Goal: Information Seeking & Learning: Learn about a topic

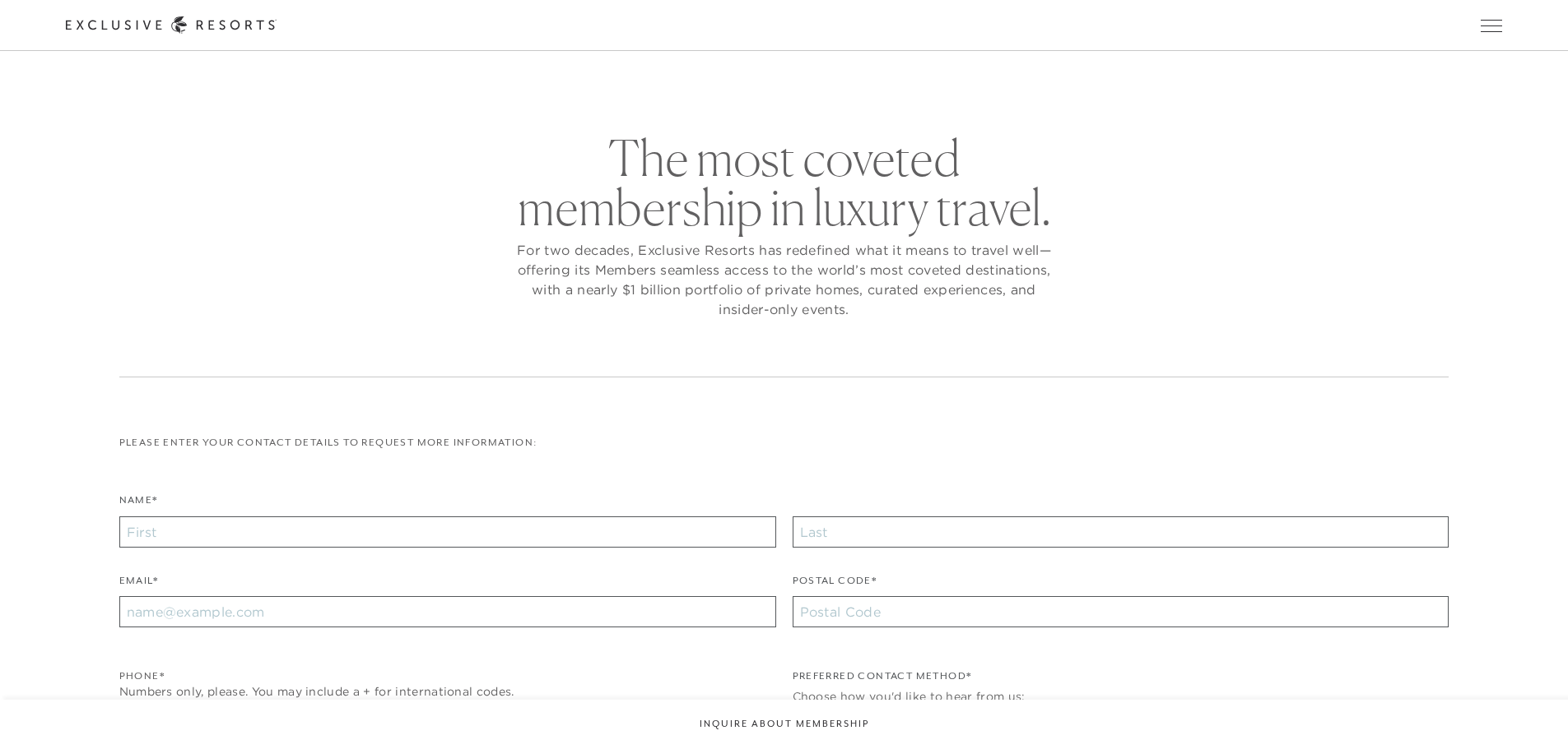
click at [277, 22] on icon at bounding box center [171, 25] width 211 height 17
checkbox input "false"
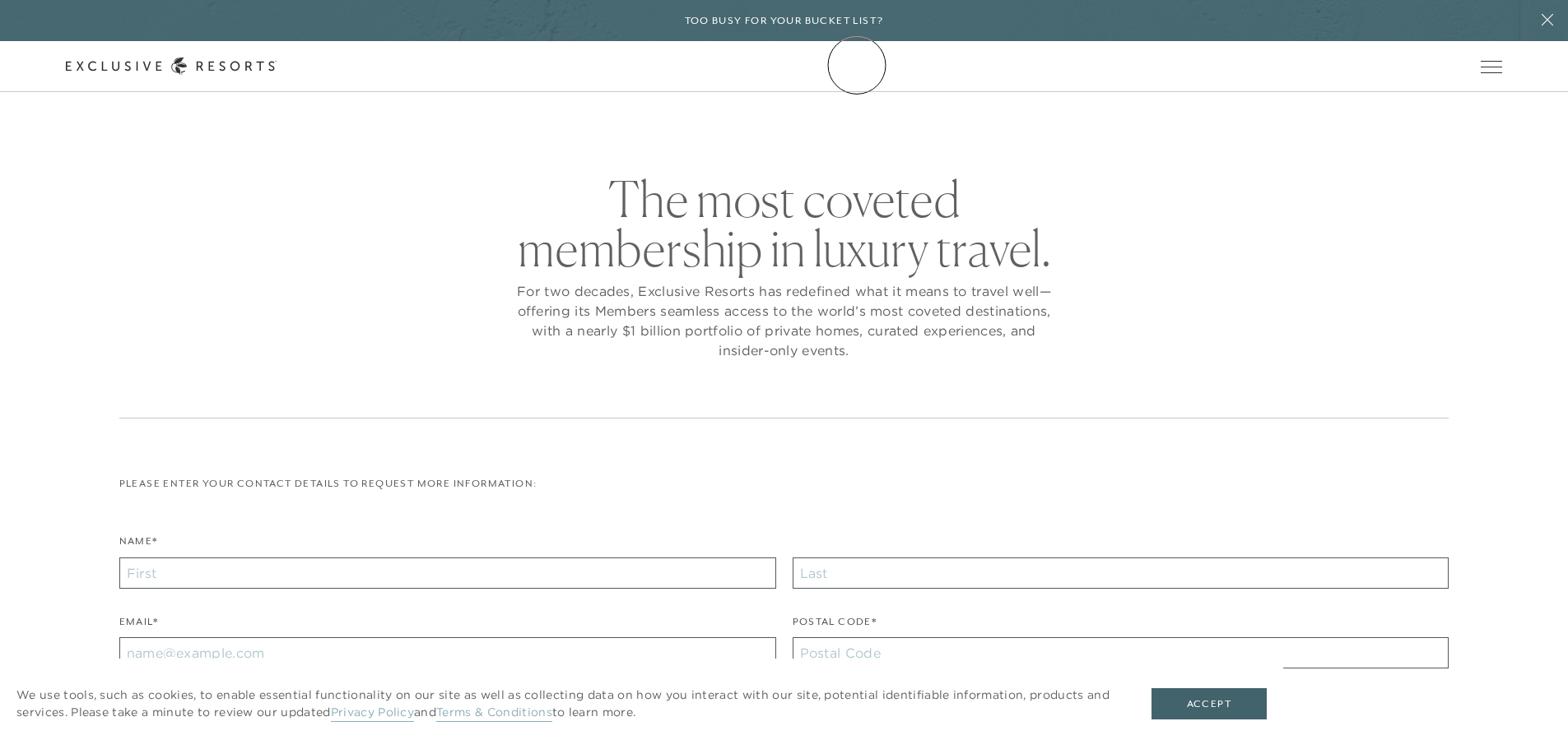
click at [277, 65] on icon at bounding box center [171, 66] width 211 height 17
